Goal: Information Seeking & Learning: Learn about a topic

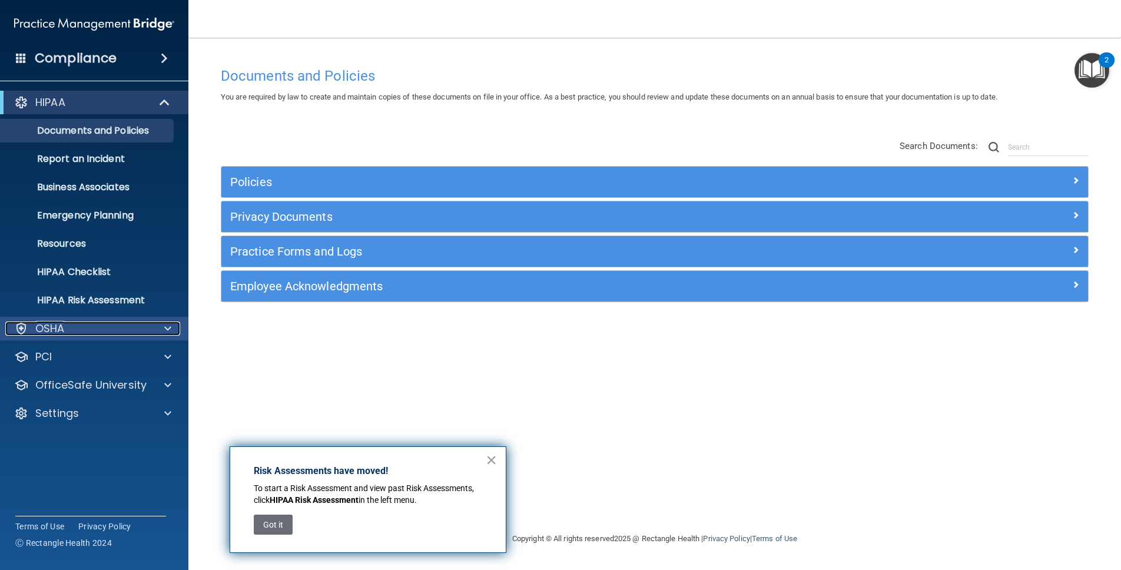
click at [154, 327] on div at bounding box center [165, 329] width 29 height 14
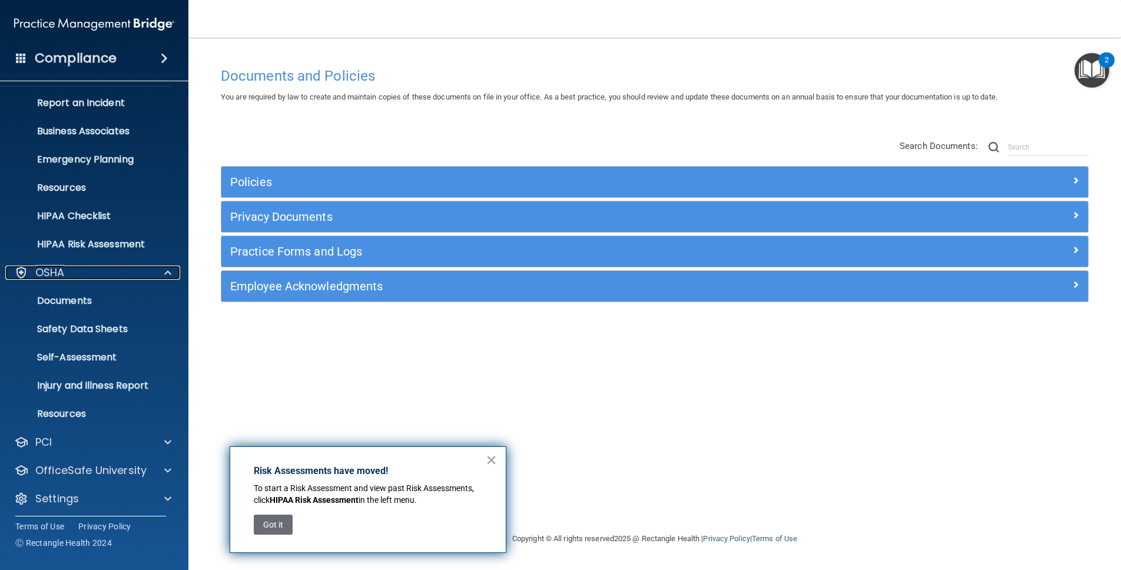
scroll to position [60, 0]
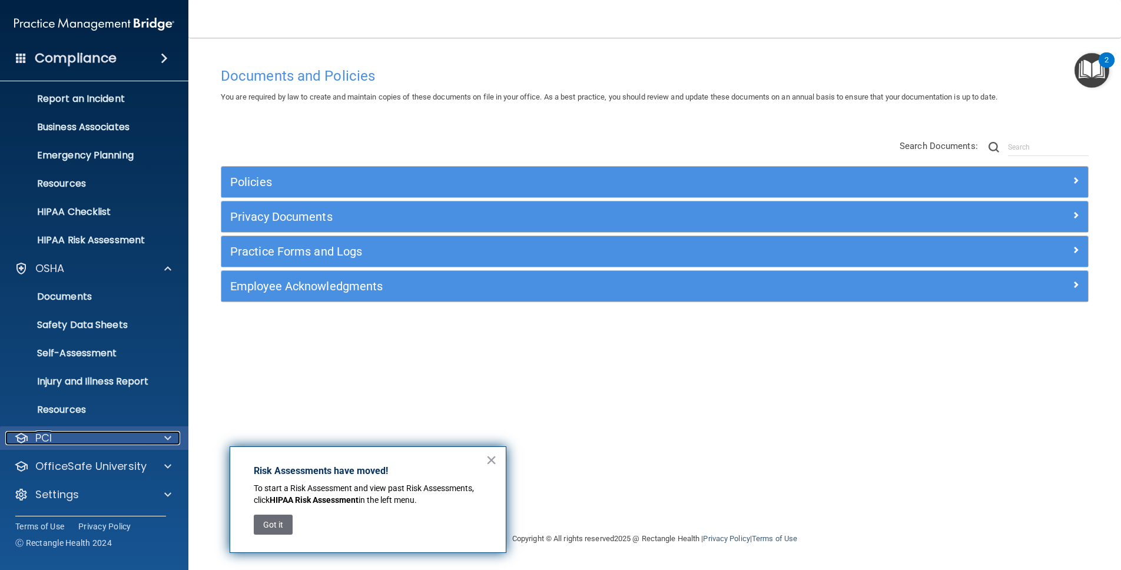
click at [141, 442] on div "PCI" at bounding box center [78, 438] width 146 height 14
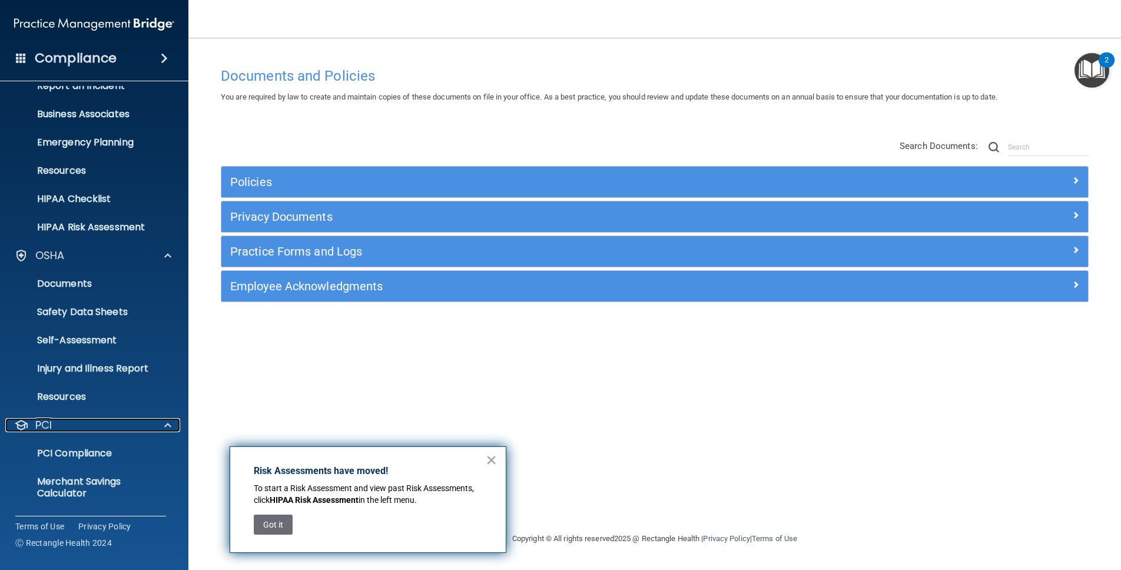
scroll to position [128, 0]
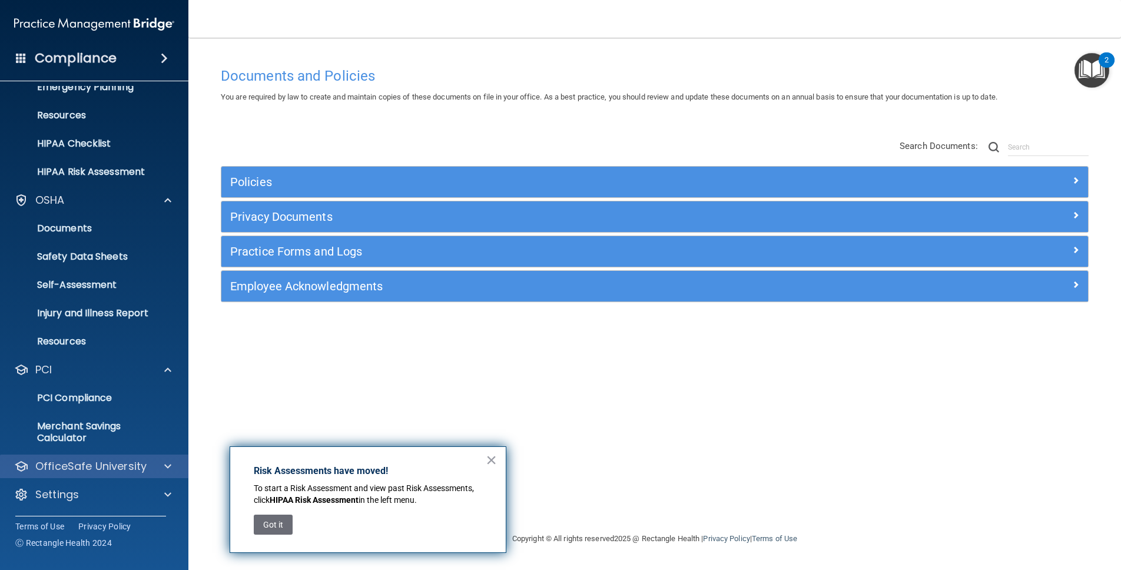
click at [141, 457] on div "OfficeSafe University" at bounding box center [94, 467] width 189 height 24
click at [141, 464] on p "OfficeSafe University" at bounding box center [90, 466] width 111 height 14
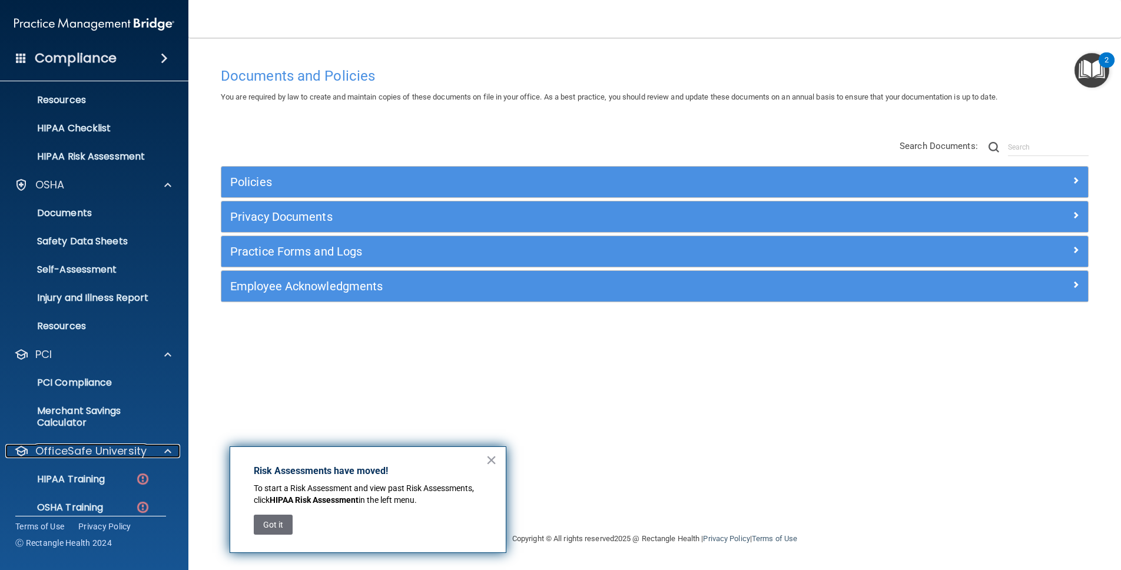
scroll to position [213, 0]
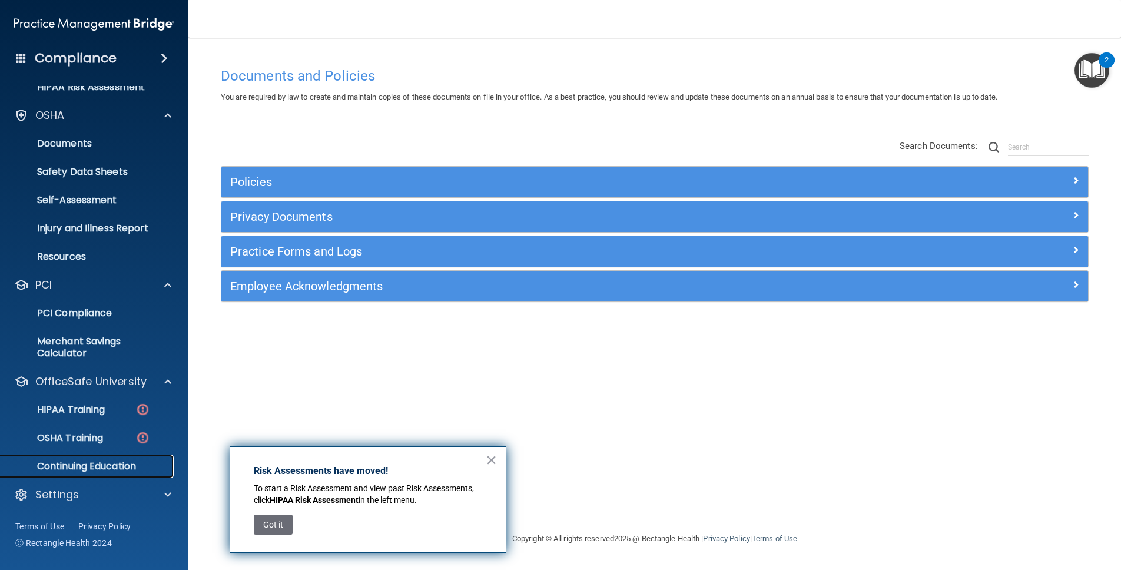
click at [125, 468] on p "Continuing Education" at bounding box center [88, 467] width 161 height 12
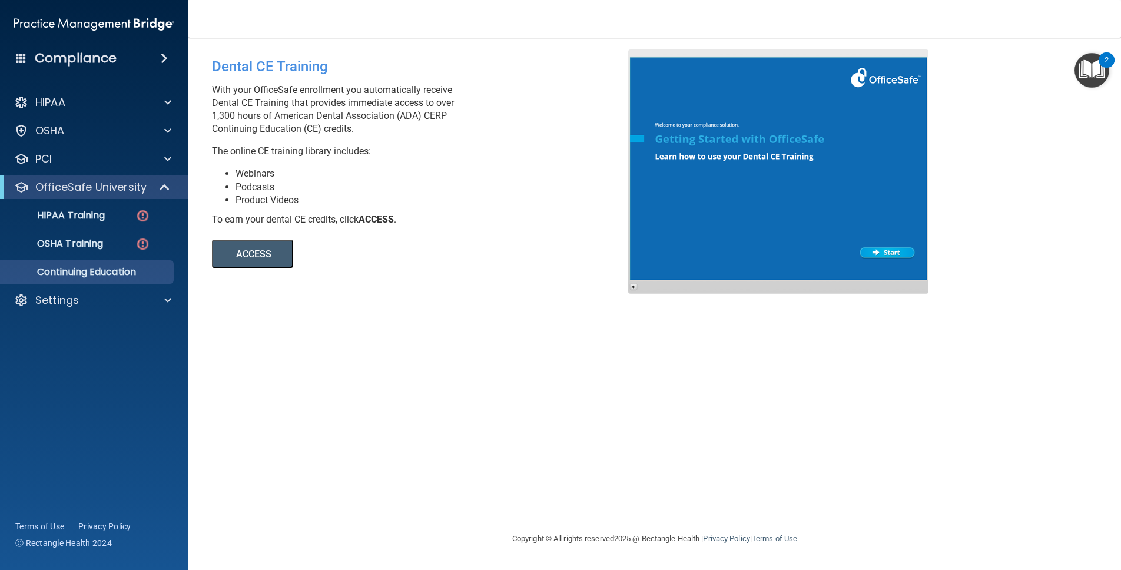
click at [270, 261] on button "ACCESS" at bounding box center [252, 254] width 81 height 28
click at [68, 183] on p "OfficeSafe University" at bounding box center [90, 187] width 111 height 14
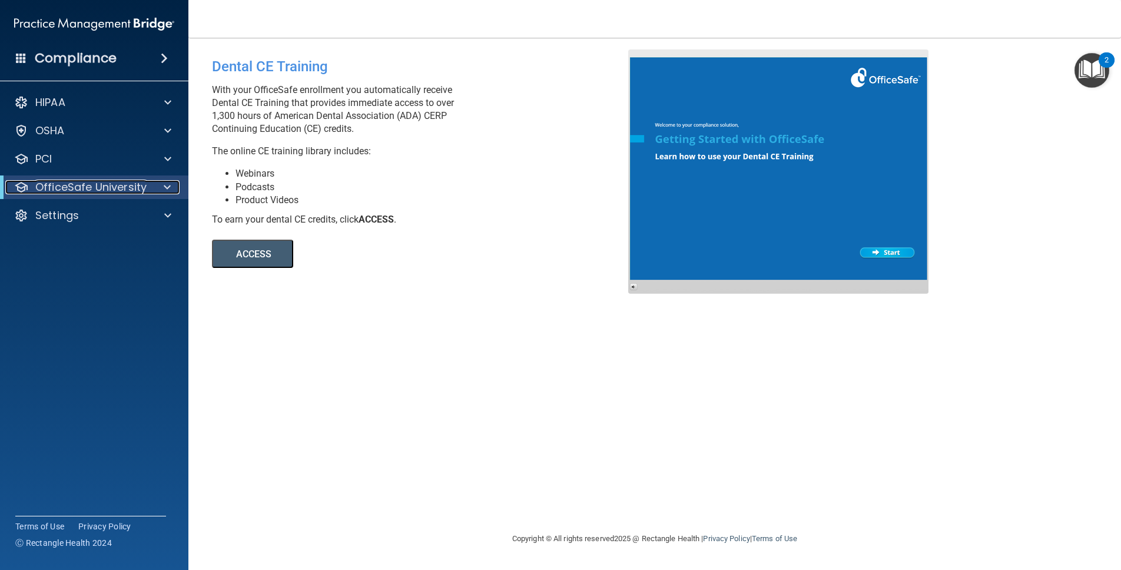
click at [75, 189] on p "OfficeSafe University" at bounding box center [90, 187] width 111 height 14
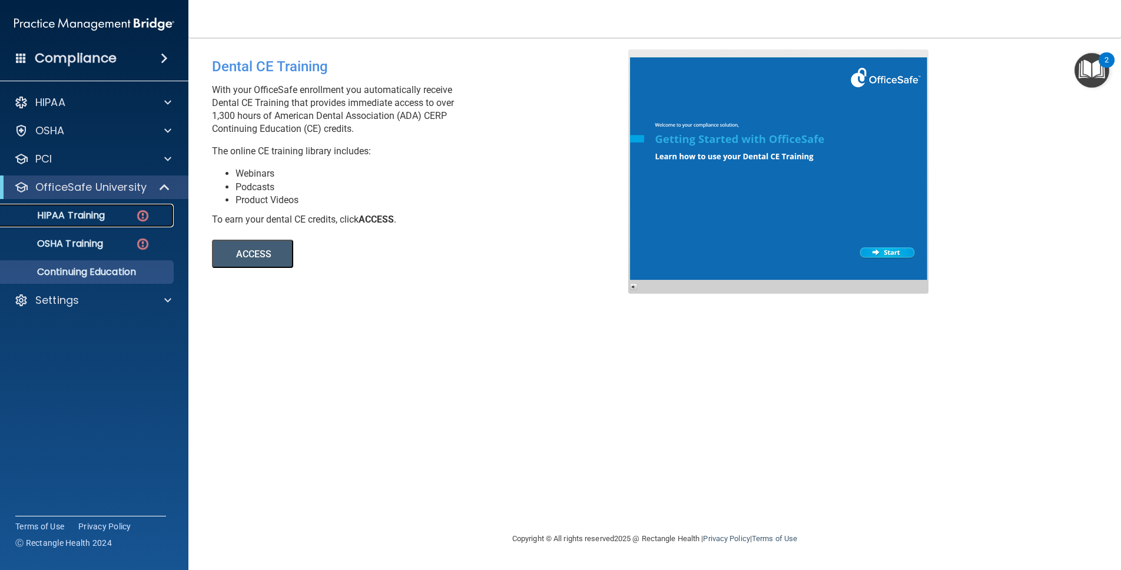
click at [75, 216] on p "HIPAA Training" at bounding box center [56, 216] width 97 height 12
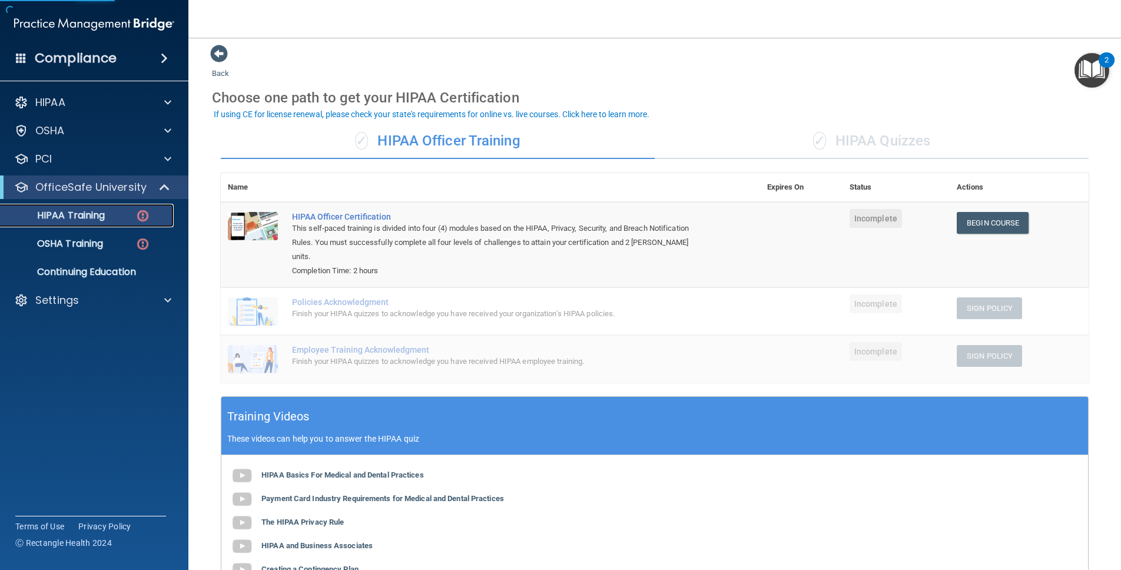
scroll to position [16, 0]
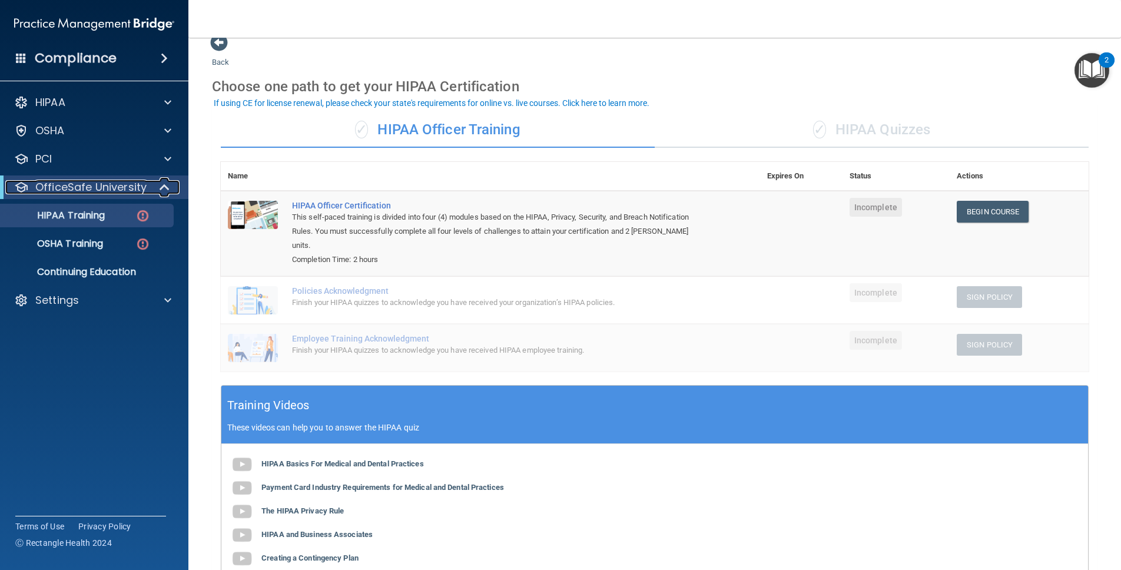
click at [82, 186] on p "OfficeSafe University" at bounding box center [90, 187] width 111 height 14
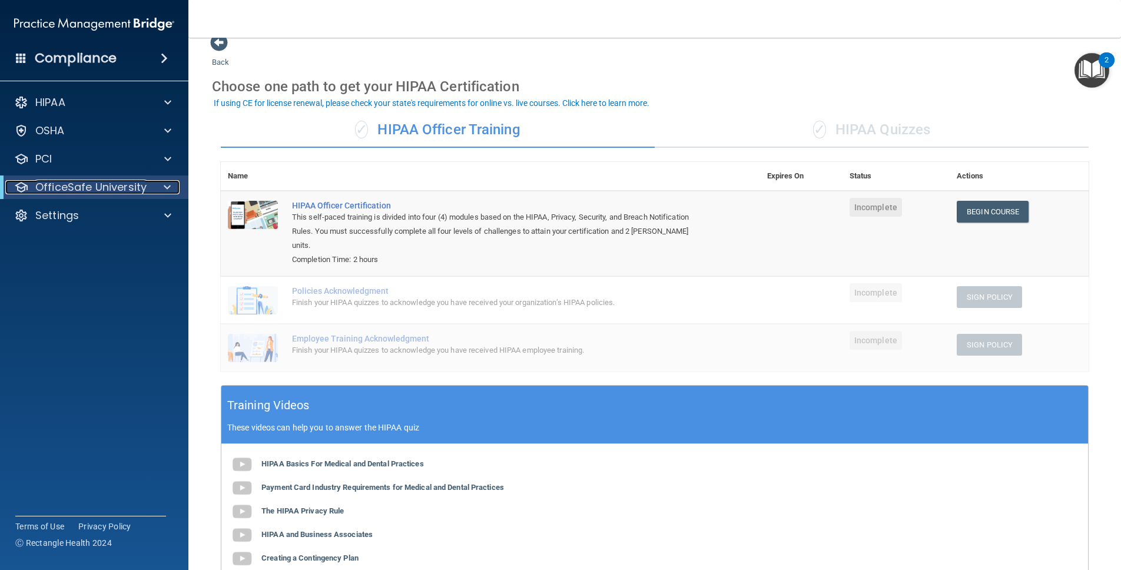
click at [82, 186] on p "OfficeSafe University" at bounding box center [90, 187] width 111 height 14
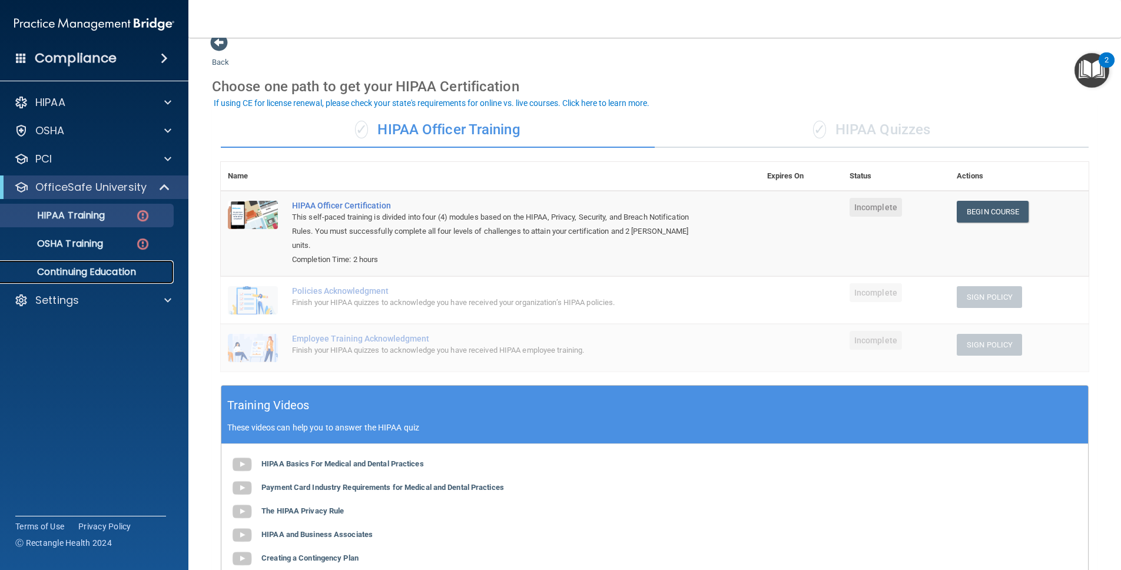
click at [87, 273] on p "Continuing Education" at bounding box center [88, 272] width 161 height 12
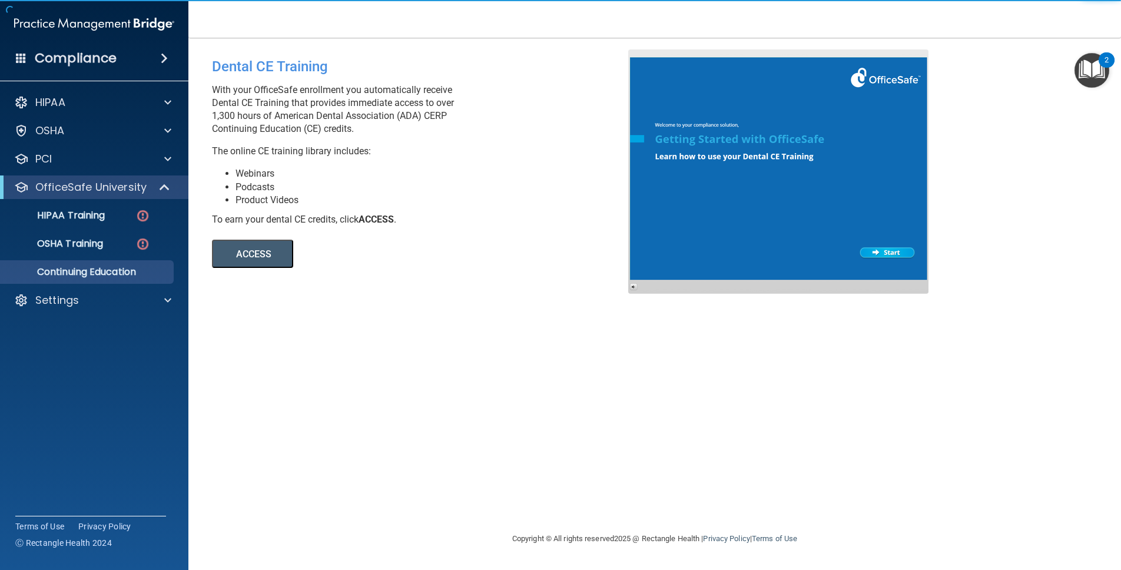
click at [276, 256] on button "ACCESS" at bounding box center [252, 254] width 81 height 28
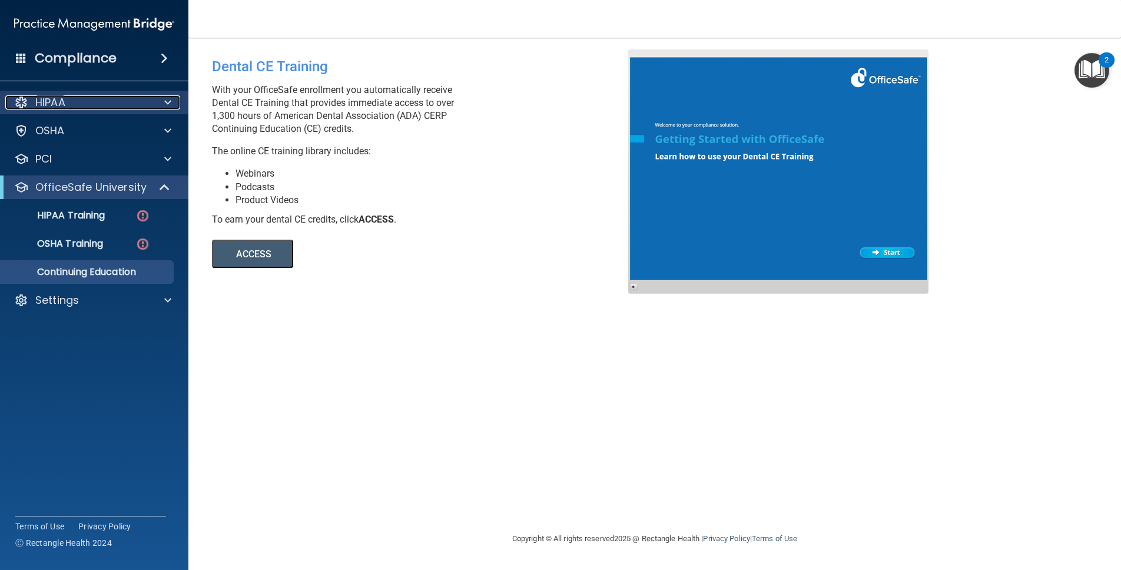
click at [52, 95] on p "HIPAA" at bounding box center [50, 102] width 30 height 14
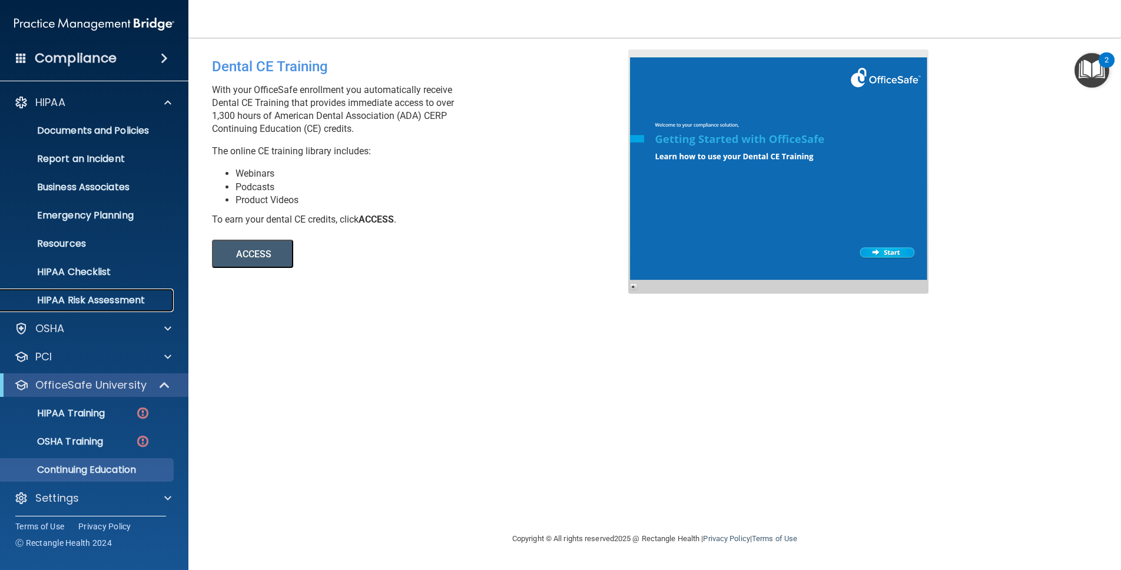
click at [85, 294] on p "HIPAA Risk Assessment" at bounding box center [88, 300] width 161 height 12
